Goal: Transaction & Acquisition: Purchase product/service

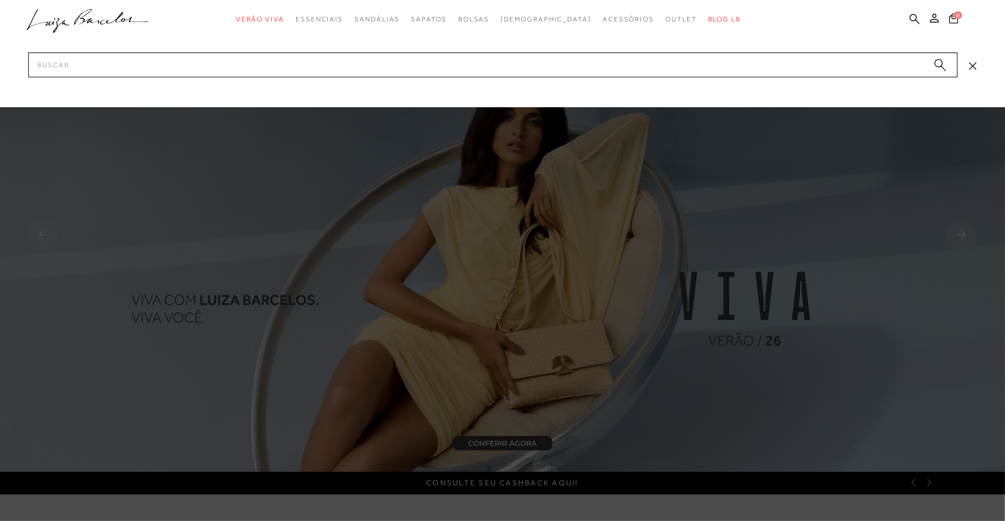
click at [663, 69] on input "Pesquisar" at bounding box center [492, 64] width 929 height 25
type input "12350196935"
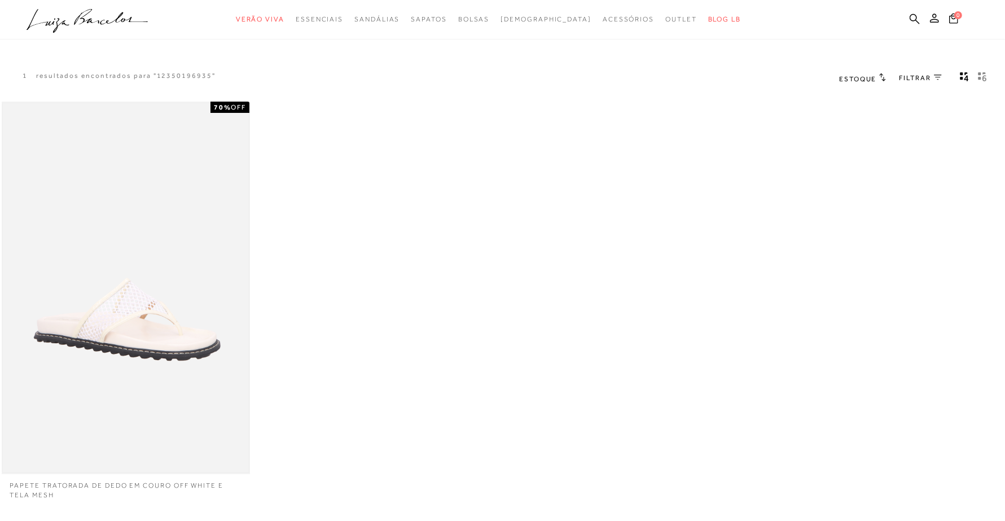
click at [149, 249] on img at bounding box center [126, 287] width 246 height 369
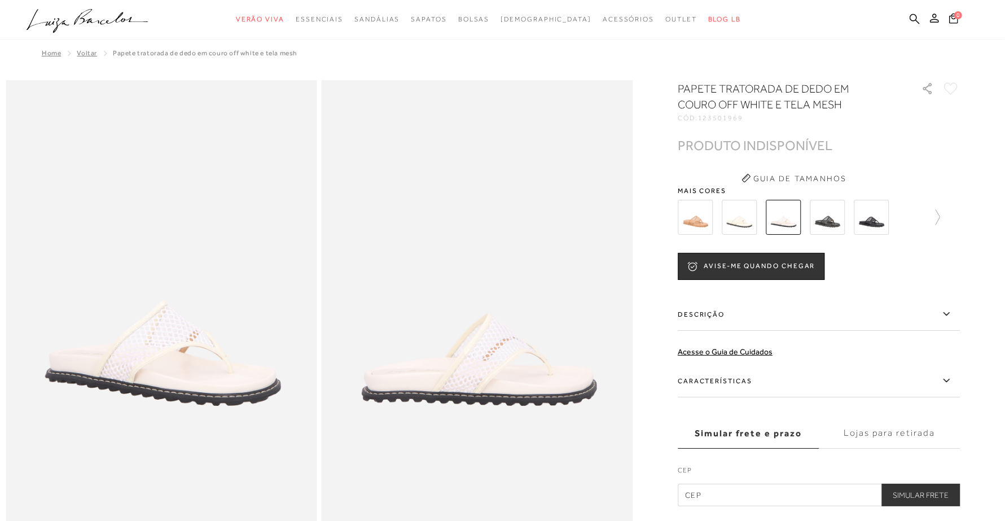
click at [747, 218] on img at bounding box center [739, 217] width 35 height 35
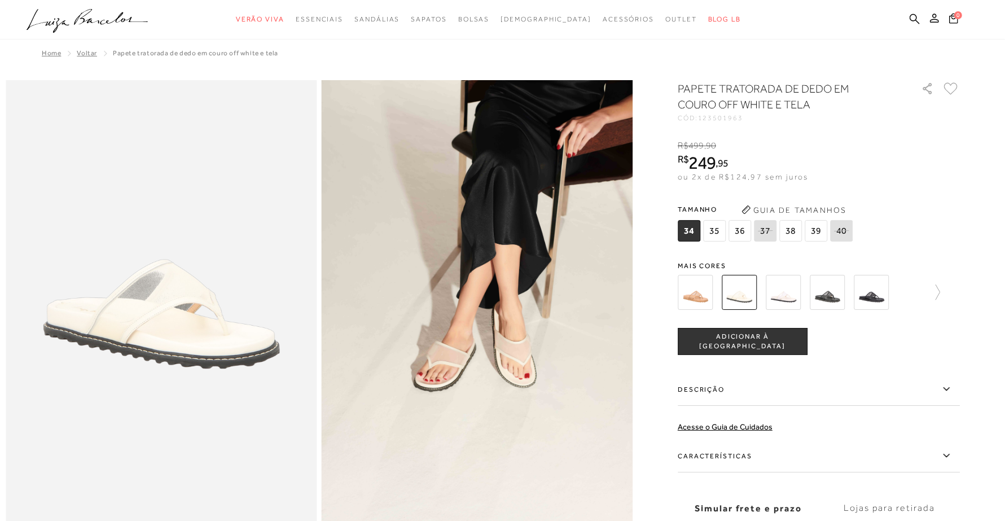
click at [727, 115] on span "123501963" at bounding box center [720, 118] width 45 height 8
copy span "123501963"
click at [736, 118] on span "123501963" at bounding box center [720, 118] width 45 height 8
click at [736, 117] on span "123501963" at bounding box center [720, 118] width 45 height 8
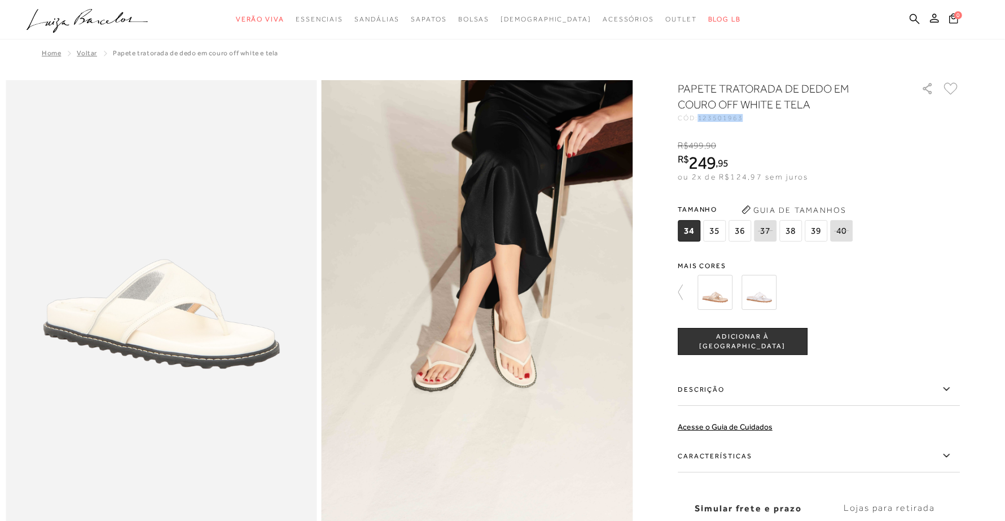
click at [729, 116] on span "123501963" at bounding box center [720, 118] width 45 height 8
